Goal: Information Seeking & Learning: Learn about a topic

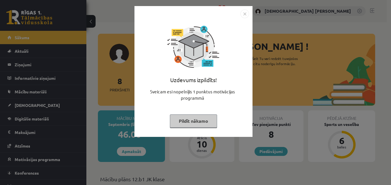
click at [242, 12] on img "Close" at bounding box center [244, 13] width 9 height 9
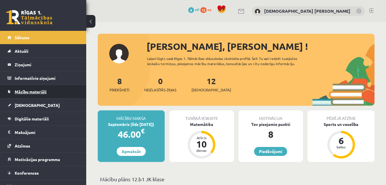
click at [60, 89] on link "Mācību materiāli" at bounding box center [43, 91] width 72 height 13
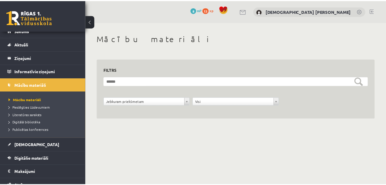
scroll to position [18, 0]
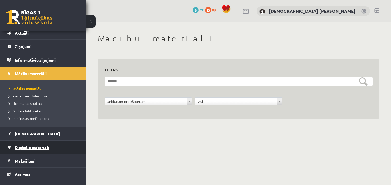
click at [42, 142] on link "Digitālie materiāli" at bounding box center [43, 146] width 72 height 13
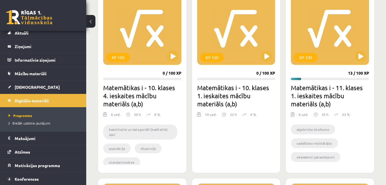
scroll to position [175, 0]
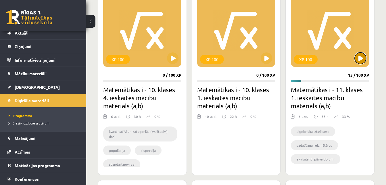
click at [359, 59] on button at bounding box center [361, 58] width 12 height 12
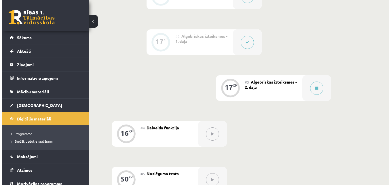
scroll to position [231, 0]
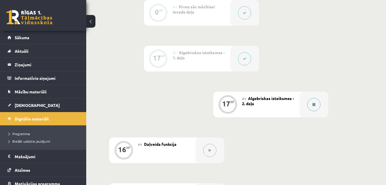
click at [318, 108] on button at bounding box center [314, 104] width 13 height 13
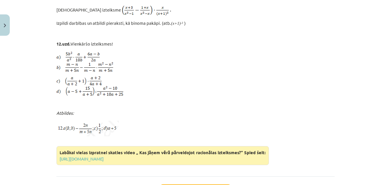
scroll to position [2216, 0]
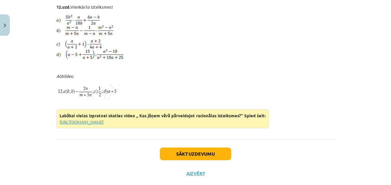
click at [104, 119] on link "https://www.tavaklase.lv/video/kas-janem-vera-parveidojot-racionalas-izteiksmes…" at bounding box center [82, 121] width 44 height 5
